Goal: Check status: Check status

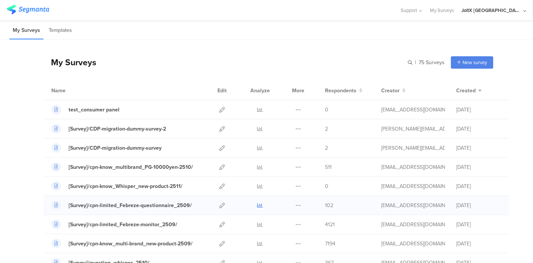
click at [257, 202] on icon at bounding box center [260, 205] width 6 height 6
